Goal: Use online tool/utility: Utilize a website feature to perform a specific function

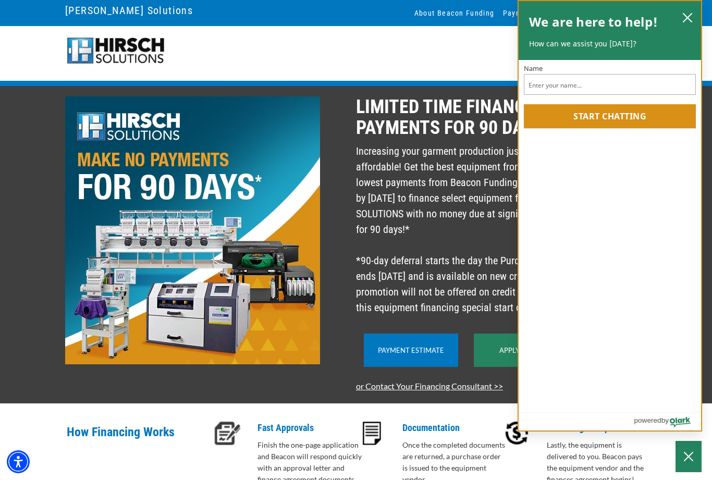
click at [691, 15] on icon "close chatbox" at bounding box center [687, 18] width 10 height 10
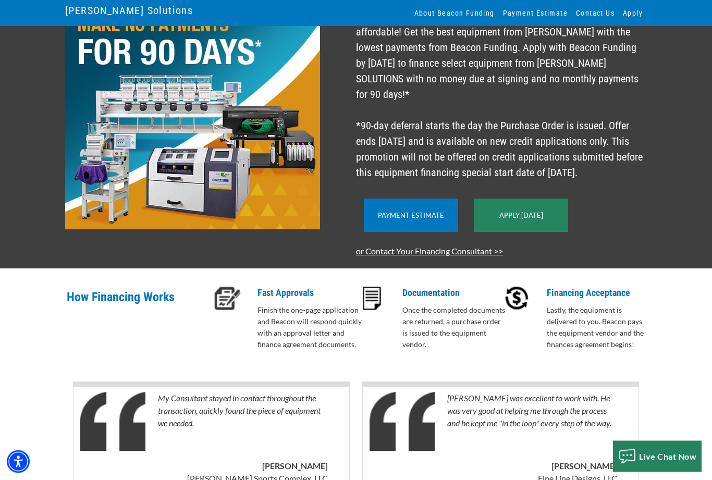
scroll to position [166, 0]
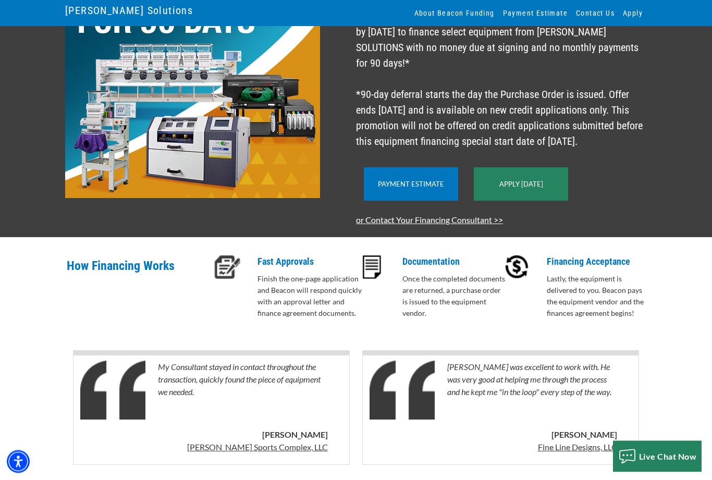
click at [379, 200] on div "Payment Estimate" at bounding box center [411, 184] width 94 height 33
click at [421, 186] on link "Payment Estimate" at bounding box center [411, 184] width 66 height 8
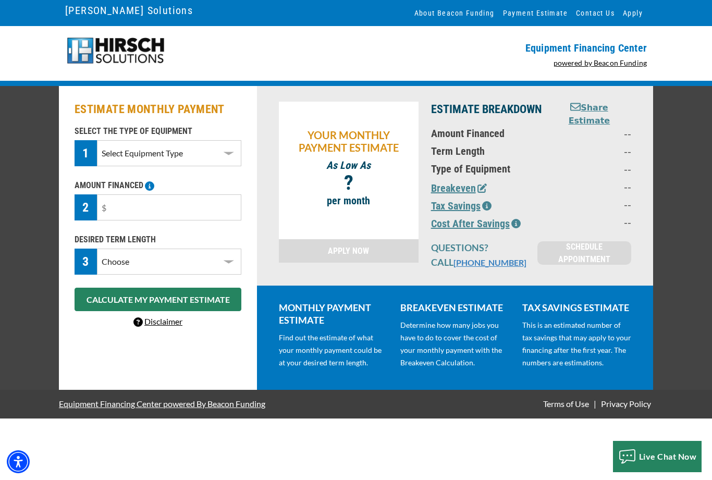
click at [153, 151] on select "Select Equipment Type DTG Printing Embroidery Screen Printing Software and Auto…" at bounding box center [169, 153] width 144 height 26
select select "10"
click at [184, 204] on input "text" at bounding box center [169, 207] width 144 height 26
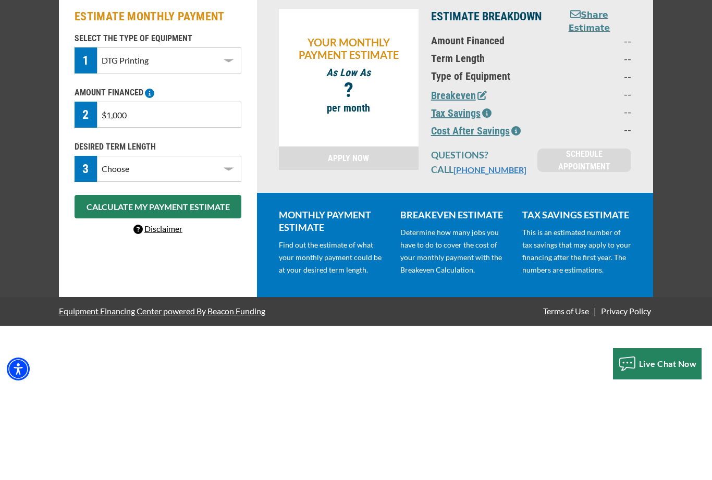
type input "$10,000"
click at [230, 249] on select "Choose 36 Months 48 Months 60 Months" at bounding box center [169, 262] width 144 height 26
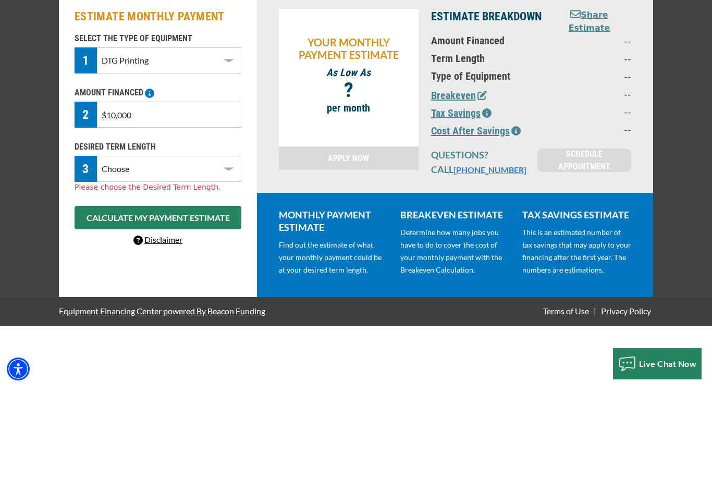
click at [230, 249] on select "Choose 36 Months 48 Months 60 Months" at bounding box center [169, 262] width 144 height 26
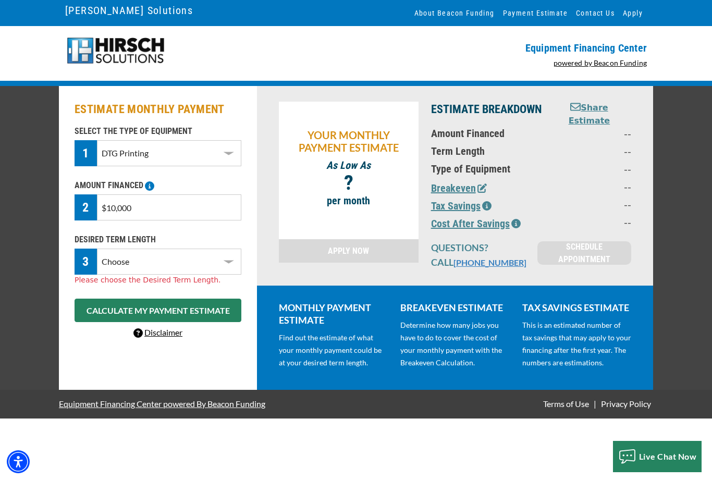
select select "36"
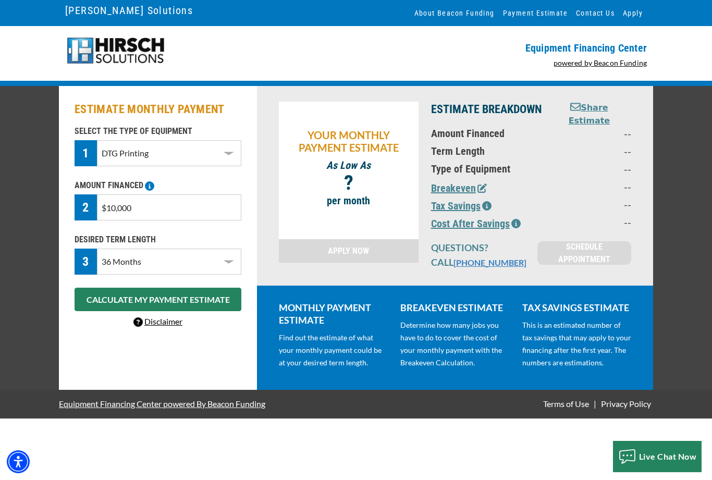
click at [100, 299] on button "CALCULATE MY PAYMENT ESTIMATE" at bounding box center [158, 299] width 167 height 23
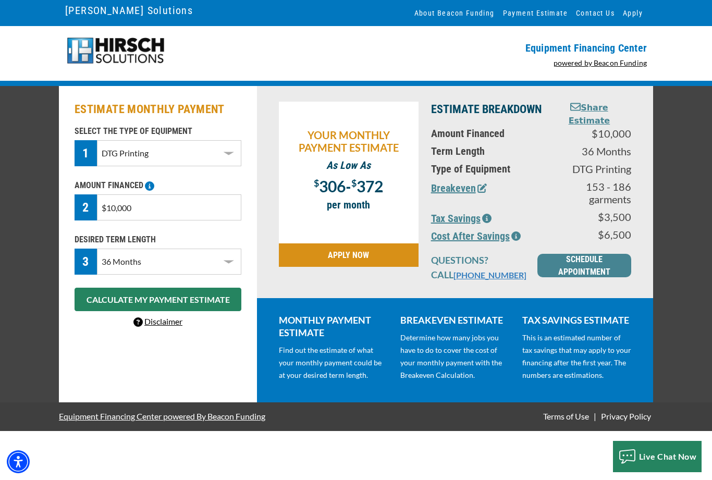
click at [451, 190] on button "Breakeven" at bounding box center [459, 188] width 56 height 16
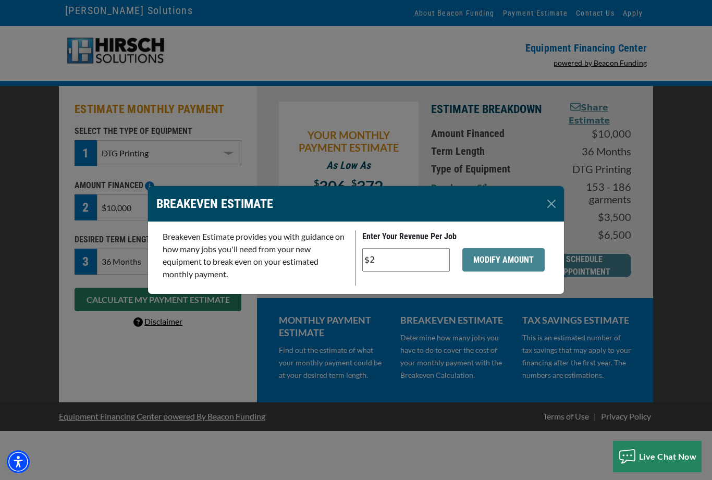
click at [550, 205] on button "Close" at bounding box center [551, 203] width 17 height 17
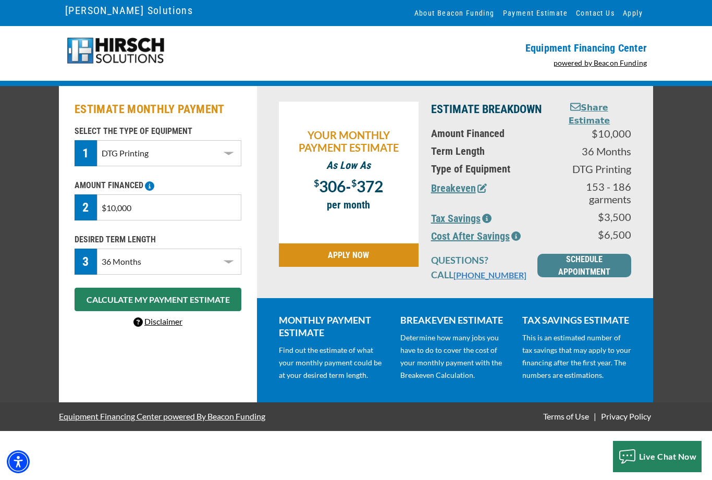
click at [681, 168] on div "ESTIMATE MONTHLY PAYMENT SELECT THE TYPE OF EQUIPMENT 1 Select Equipment Type D…" at bounding box center [356, 244] width 712 height 316
click at [685, 172] on div "ESTIMATE MONTHLY PAYMENT SELECT THE TYPE OF EQUIPMENT 1 Select Equipment Type D…" at bounding box center [356, 244] width 712 height 316
